Goal: Obtain resource: Obtain resource

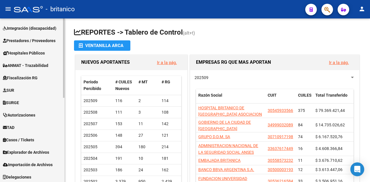
scroll to position [174, 0]
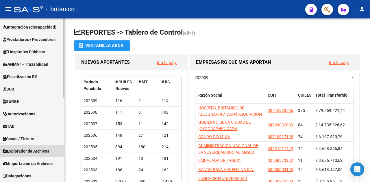
click at [27, 152] on span "Explorador de Archivos" at bounding box center [26, 151] width 46 height 6
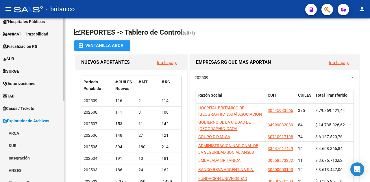
scroll to position [161, 0]
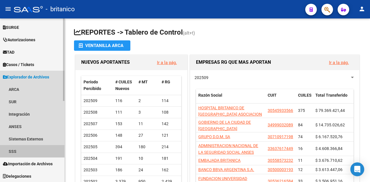
click at [20, 153] on link "SSS" at bounding box center [32, 151] width 64 height 12
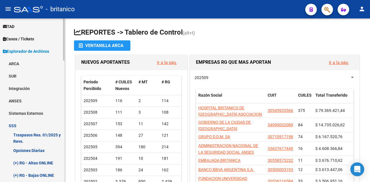
scroll to position [219, 0]
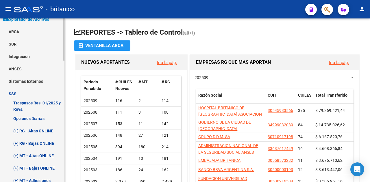
click at [17, 118] on link "Opciones Diarias" at bounding box center [32, 118] width 64 height 12
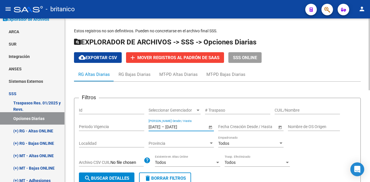
click at [160, 125] on input "[DATE]" at bounding box center [155, 127] width 12 height 5
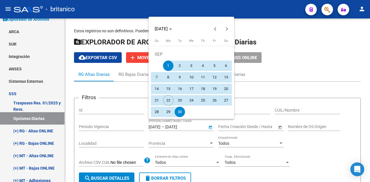
click at [203, 89] on span "18" at bounding box center [203, 89] width 10 height 10
type input "[DATE]"
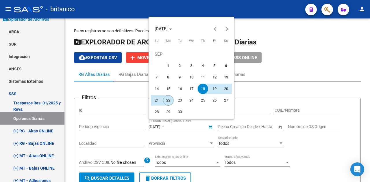
click at [169, 100] on span "22" at bounding box center [168, 100] width 10 height 10
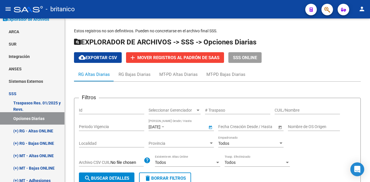
type input "[DATE]"
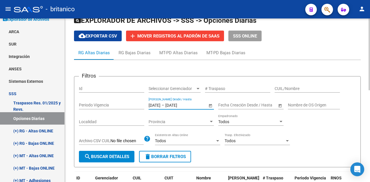
scroll to position [29, 0]
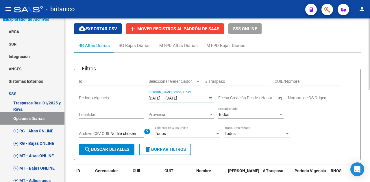
click at [110, 148] on span "search Buscar Detalles" at bounding box center [106, 149] width 45 height 5
click at [87, 30] on span "cloud_download Exportar CSV" at bounding box center [98, 28] width 38 height 5
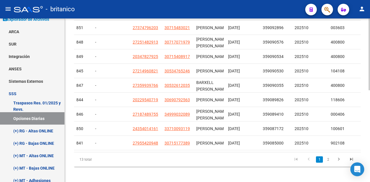
scroll to position [116, 0]
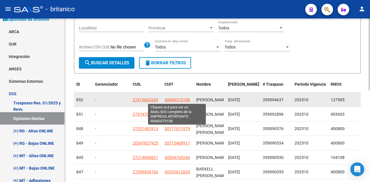
click at [177, 99] on span "30660373108" at bounding box center [176, 100] width 25 height 5
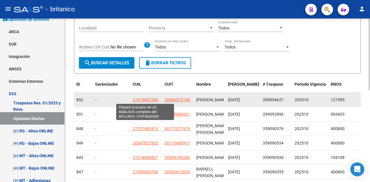
click at [142, 99] on span "27415602265" at bounding box center [145, 100] width 25 height 5
type textarea "27415602265"
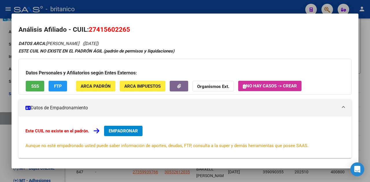
scroll to position [0, 0]
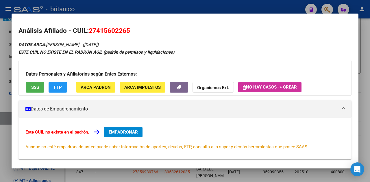
click at [38, 90] on span "SSS" at bounding box center [35, 87] width 8 height 5
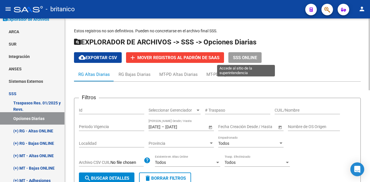
click at [245, 56] on span "SSS ONLINE" at bounding box center [245, 57] width 24 height 5
click at [247, 56] on span "SSS ONLINE" at bounding box center [245, 57] width 24 height 5
